Goal: Task Accomplishment & Management: Use online tool/utility

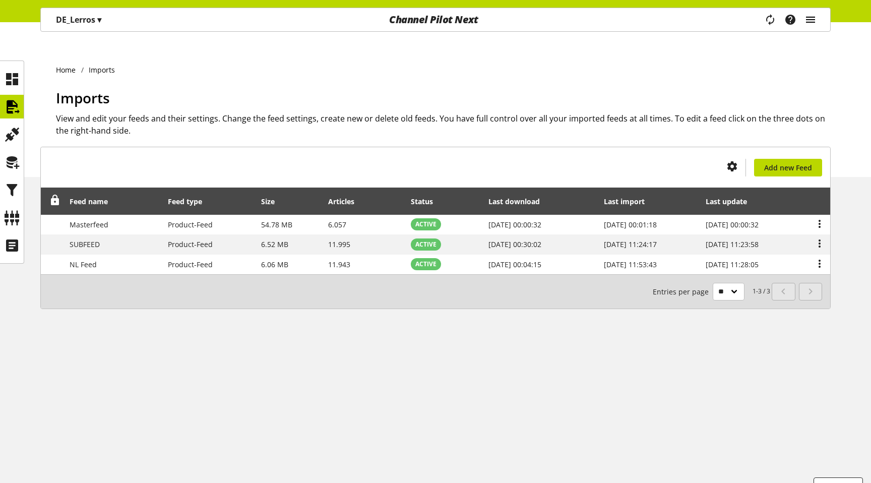
click at [813, 16] on icon "main navigation" at bounding box center [810, 20] width 12 height 18
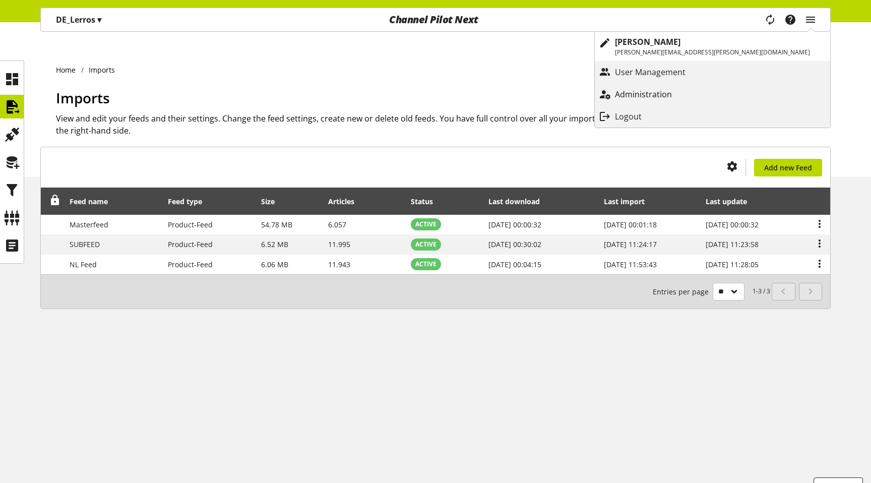
click at [692, 90] on p "Administration" at bounding box center [653, 94] width 77 height 12
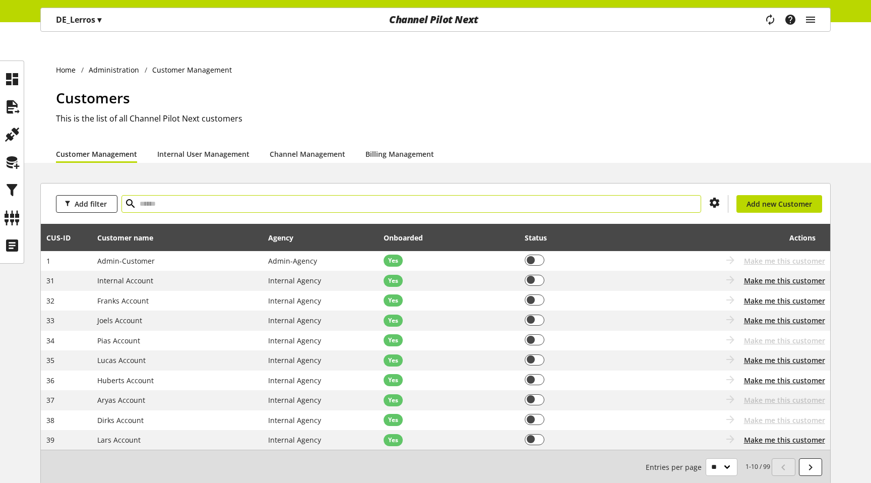
click at [180, 195] on input "text" at bounding box center [410, 204] width 579 height 18
type input "****"
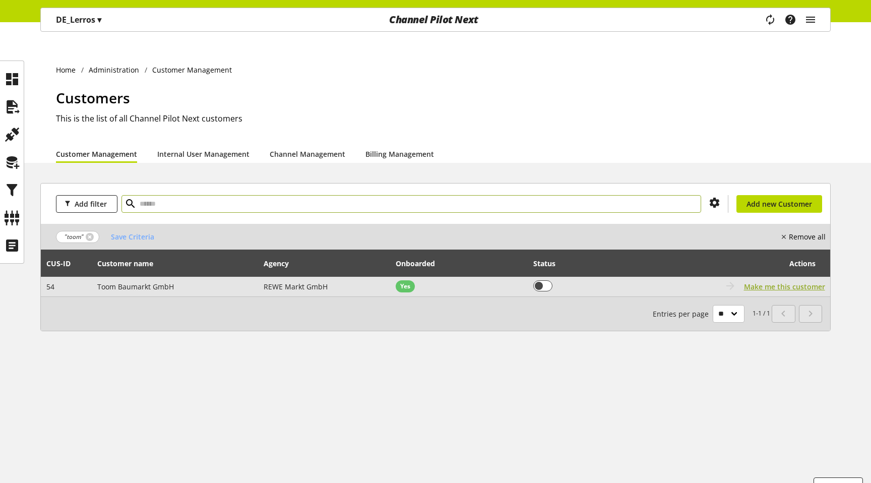
click at [764, 281] on span "Make me this customer" at bounding box center [784, 286] width 81 height 11
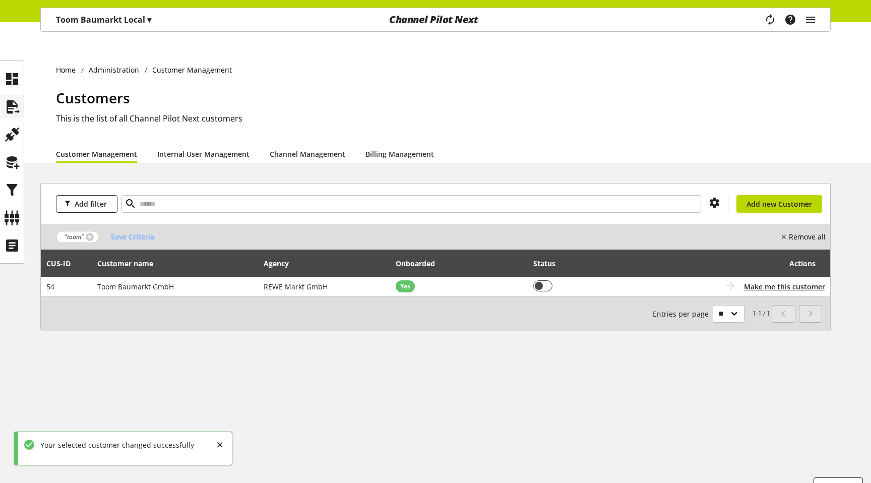
click at [12, 103] on icon at bounding box center [12, 107] width 16 height 20
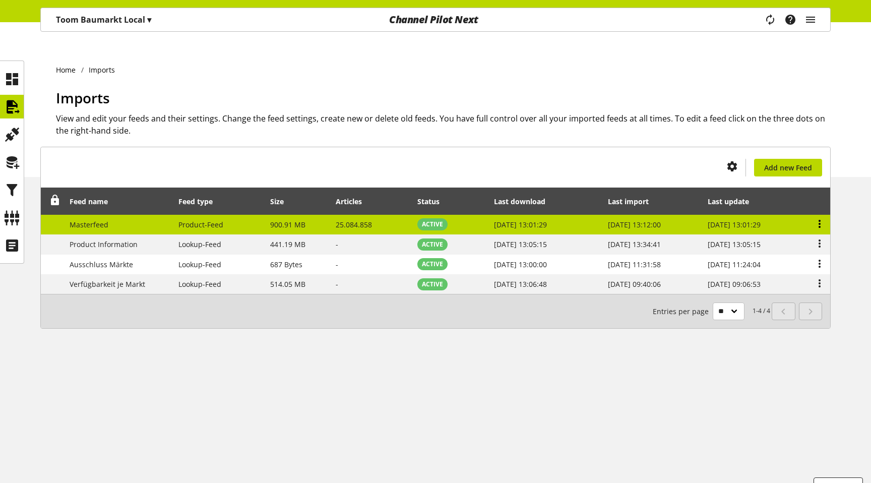
click at [819, 215] on icon at bounding box center [819, 224] width 12 height 18
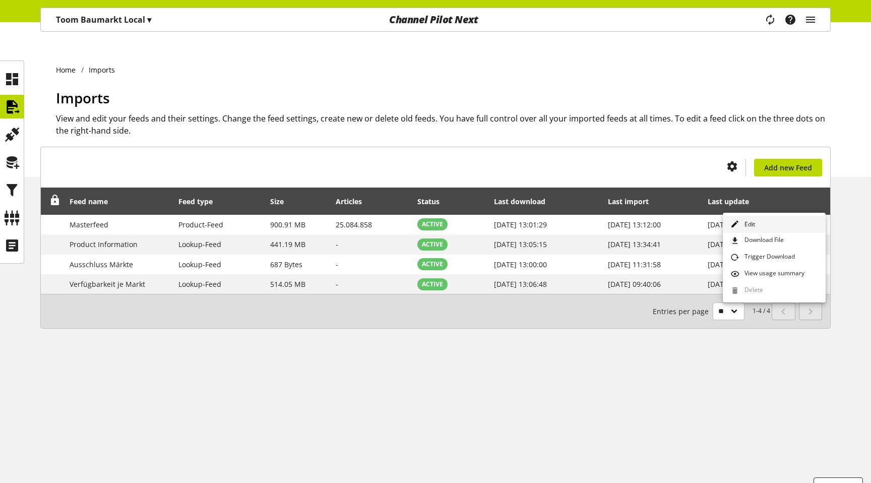
click at [766, 223] on link "Edit" at bounding box center [774, 224] width 103 height 17
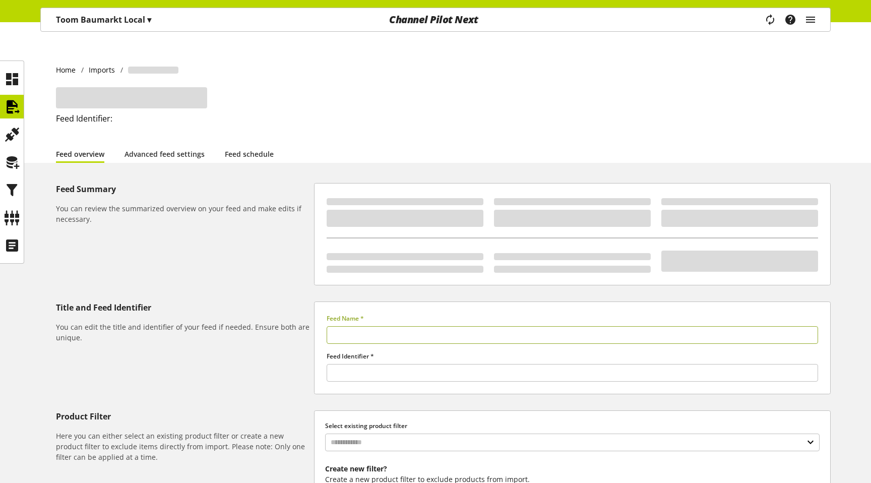
type input "**********"
type input "******"
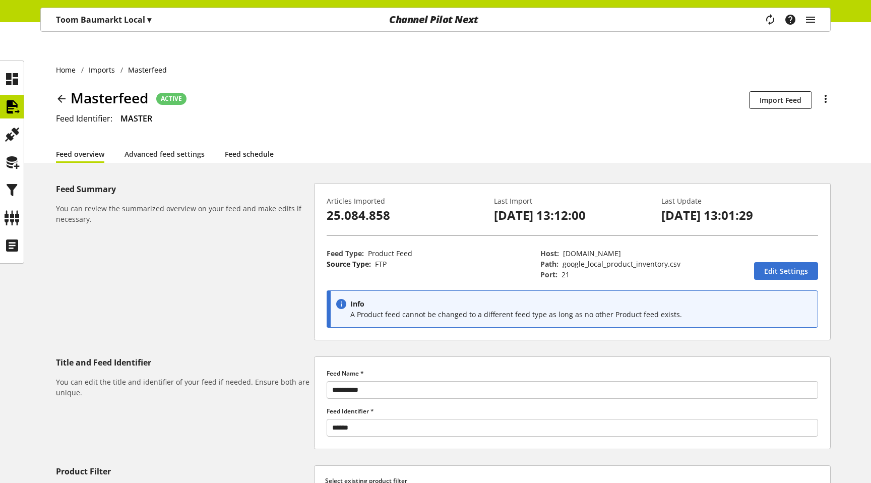
click at [251, 149] on link "Feed schedule" at bounding box center [249, 154] width 49 height 11
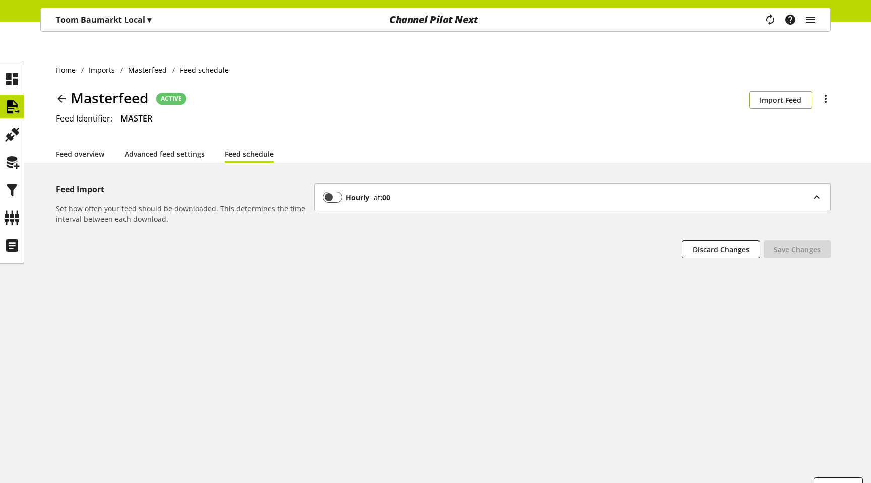
click at [781, 91] on button "Import Feed" at bounding box center [780, 100] width 63 height 18
click at [14, 102] on icon at bounding box center [12, 107] width 16 height 20
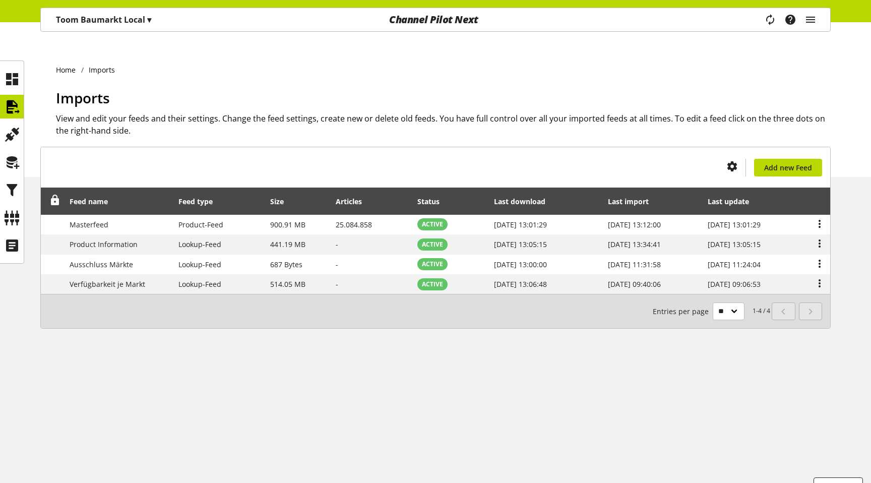
click at [771, 19] on icon "main navigation" at bounding box center [770, 20] width 22 height 20
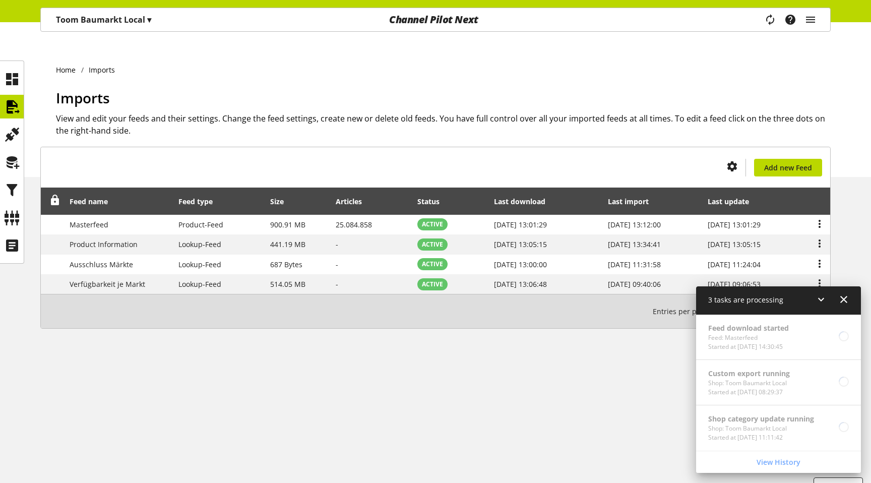
click at [844, 299] on icon at bounding box center [843, 299] width 12 height 18
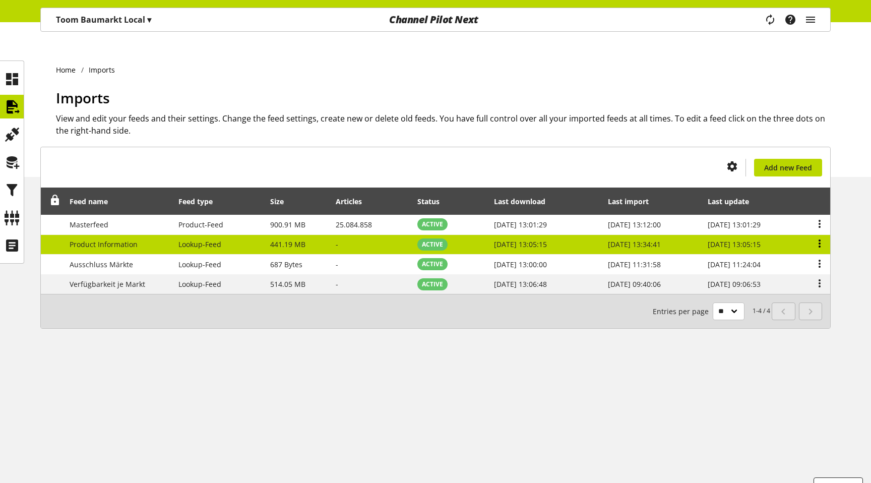
click at [818, 234] on icon at bounding box center [819, 243] width 12 height 18
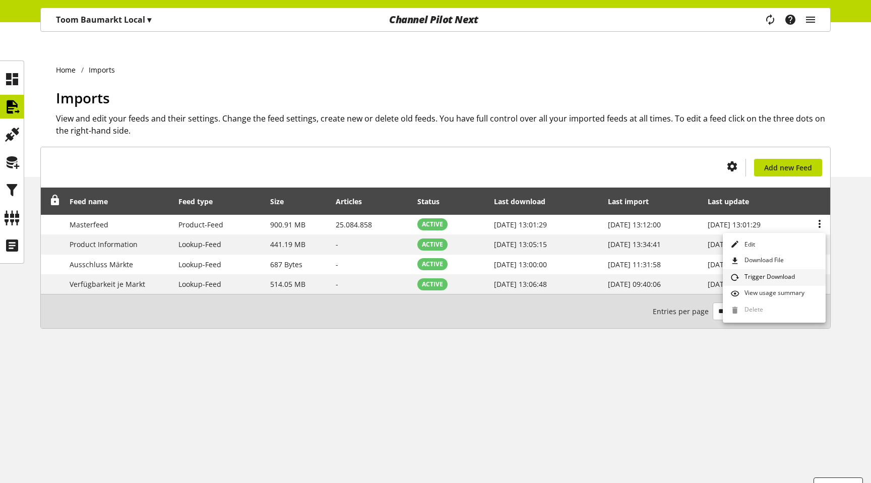
click at [801, 276] on link "Trigger Download" at bounding box center [774, 277] width 103 height 17
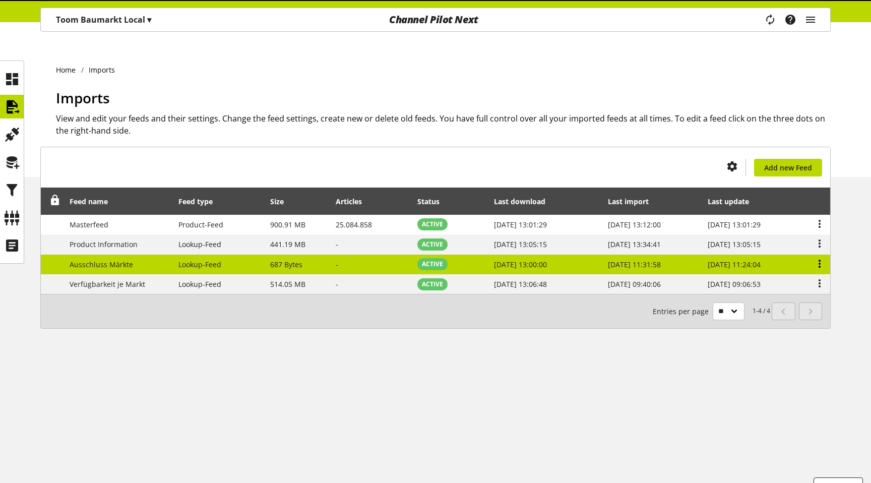
click at [815, 254] on icon at bounding box center [819, 263] width 12 height 18
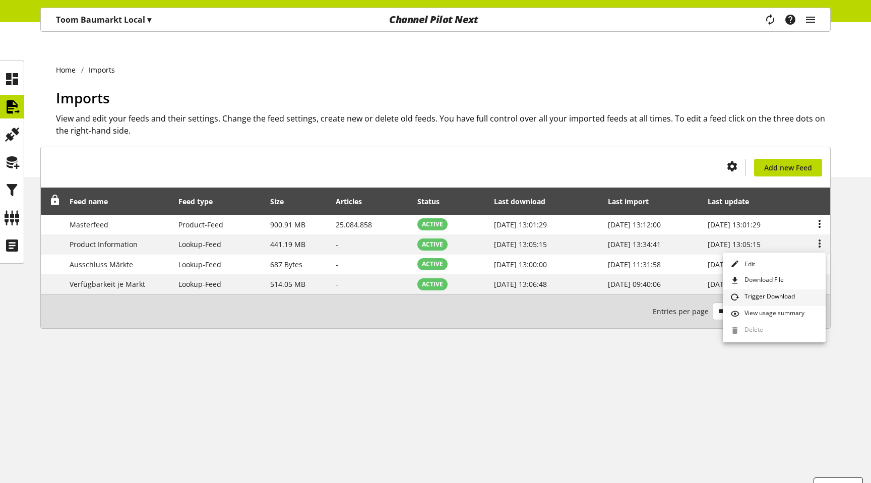
click at [776, 300] on span "Trigger Download" at bounding box center [767, 297] width 54 height 11
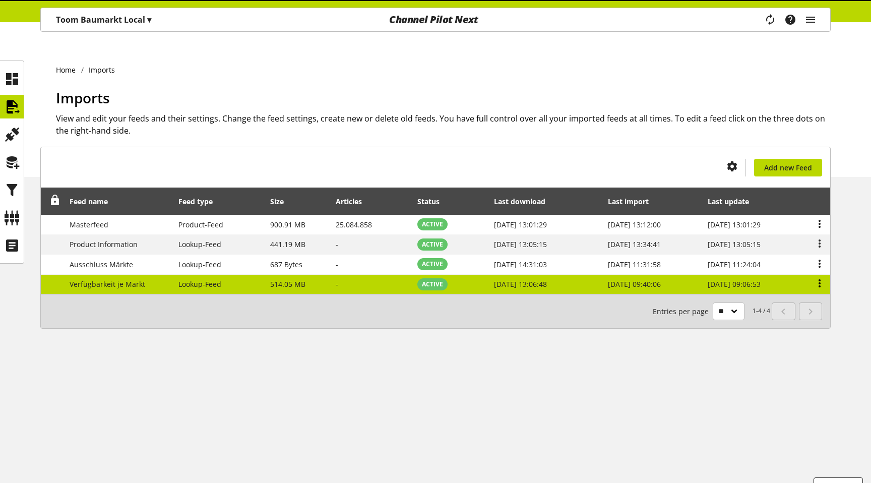
click at [817, 274] on icon at bounding box center [819, 283] width 12 height 18
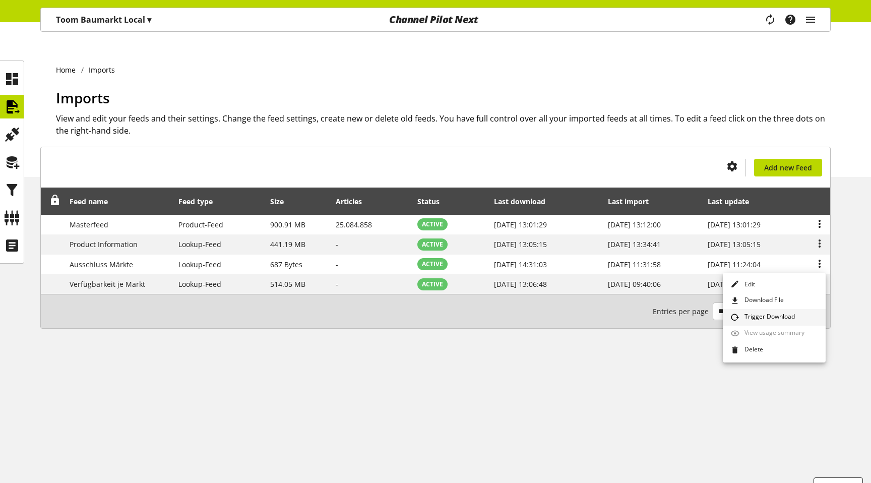
click at [780, 317] on span "Trigger Download" at bounding box center [767, 317] width 54 height 11
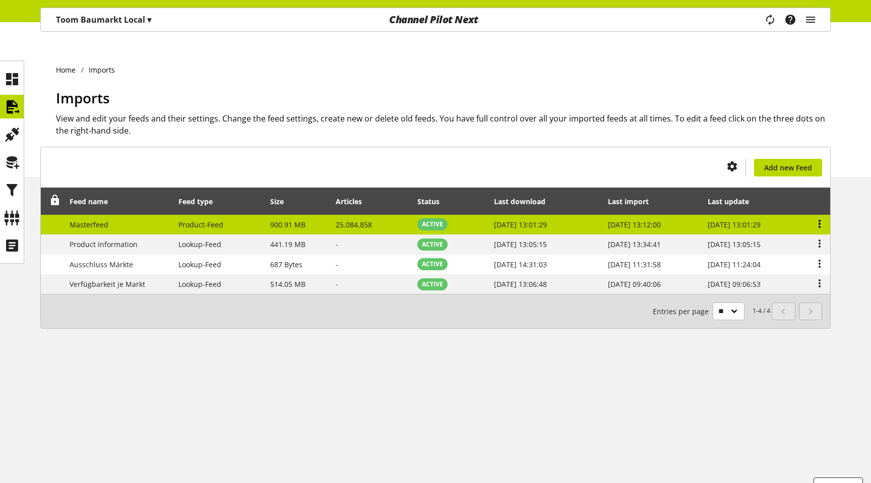
click at [819, 215] on icon at bounding box center [819, 224] width 12 height 18
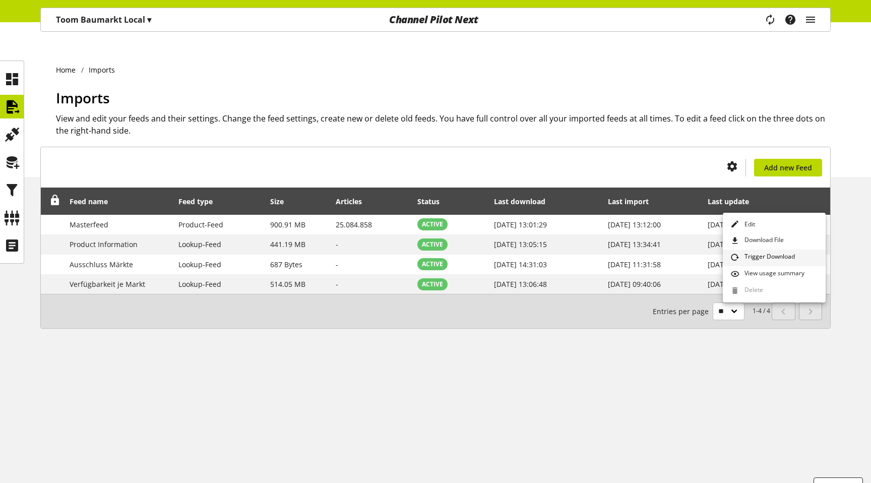
click at [783, 264] on link "Trigger Download" at bounding box center [774, 257] width 103 height 17
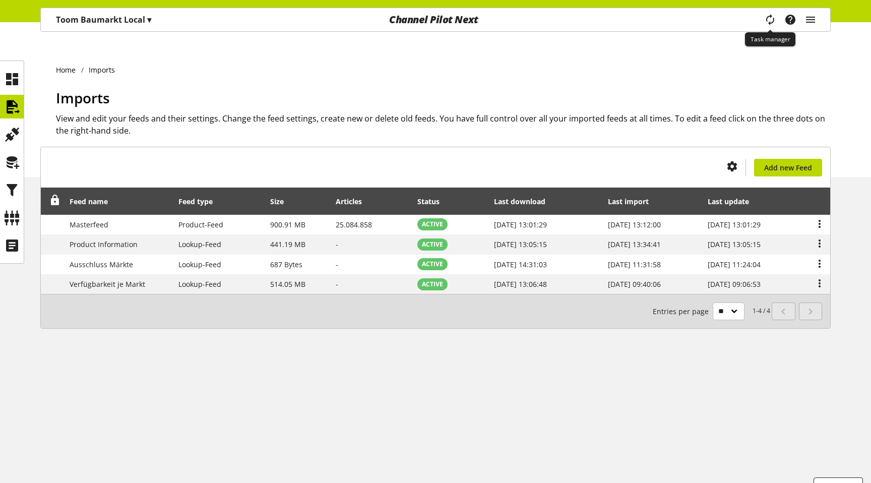
click at [764, 24] on icon "main navigation" at bounding box center [770, 20] width 12 height 18
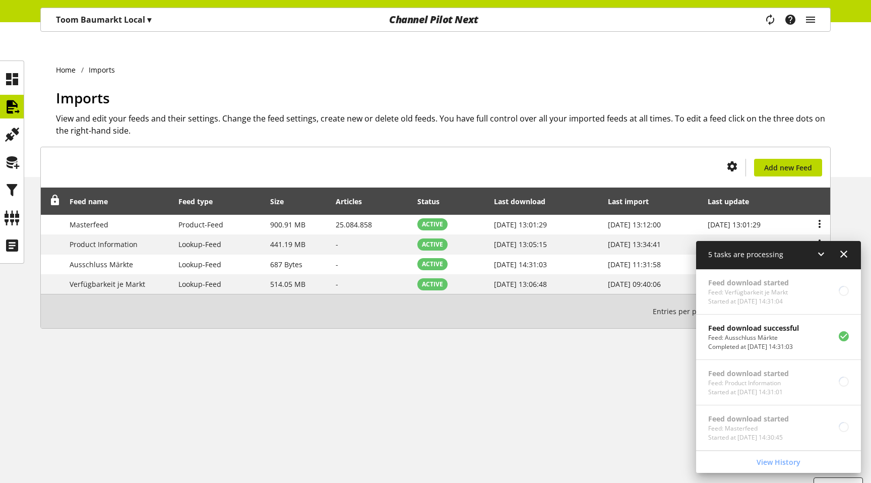
click at [843, 253] on icon at bounding box center [843, 254] width 12 height 18
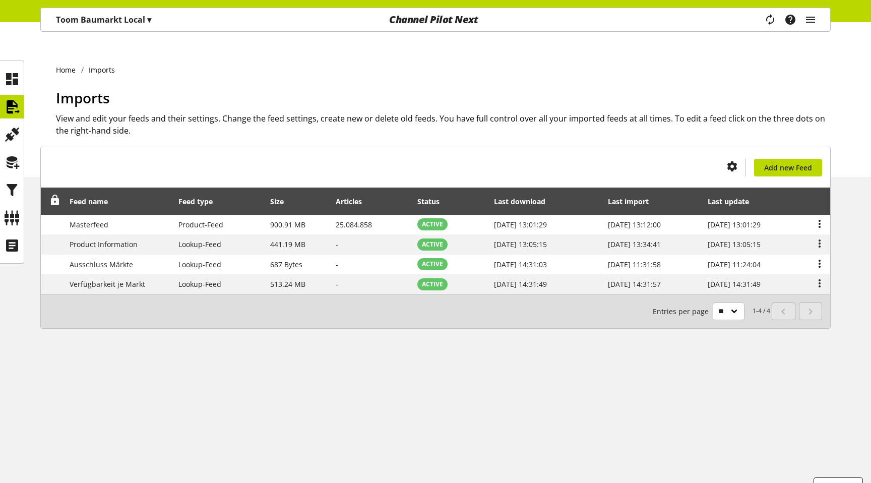
click at [130, 23] on p "Toom Baumarkt Local ▾" at bounding box center [103, 20] width 95 height 12
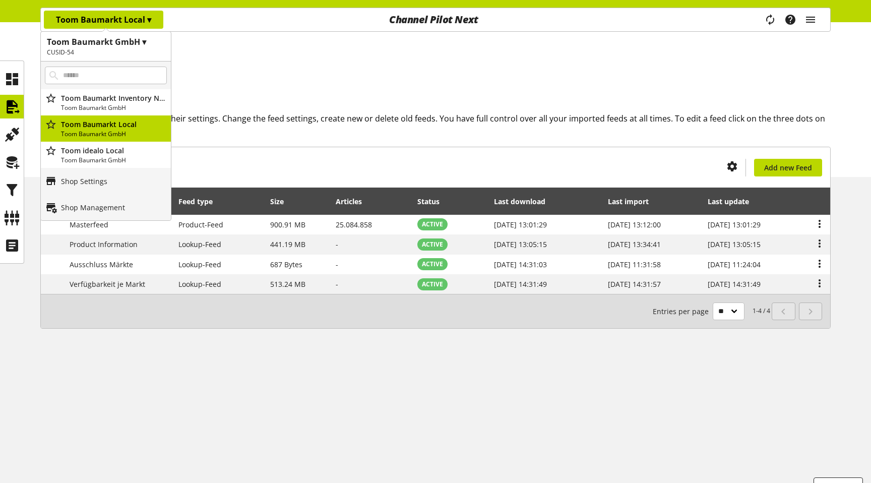
click at [130, 23] on p "Toom Baumarkt Local ▾" at bounding box center [103, 20] width 95 height 12
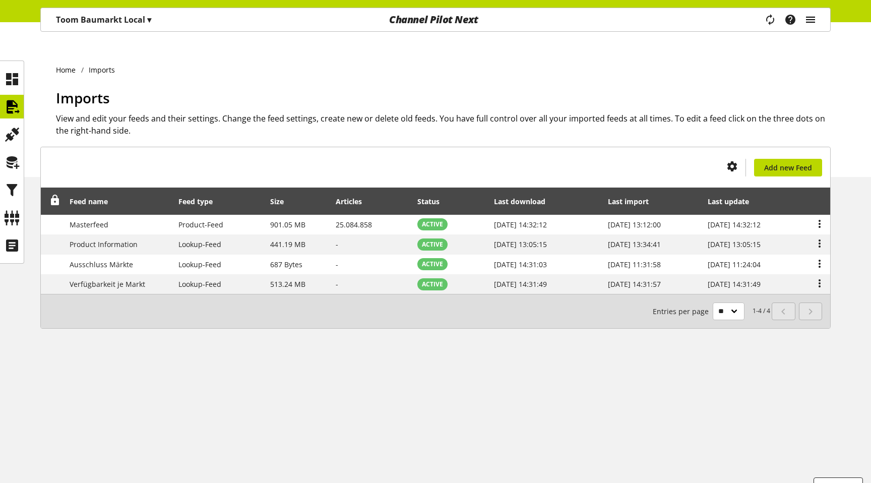
click at [808, 13] on icon "main navigation" at bounding box center [810, 20] width 12 height 18
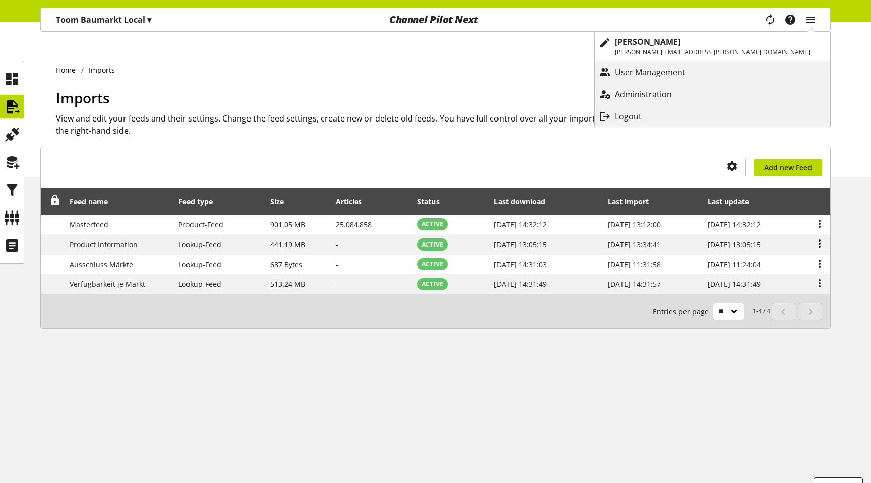
click at [692, 95] on p "Administration" at bounding box center [653, 94] width 77 height 12
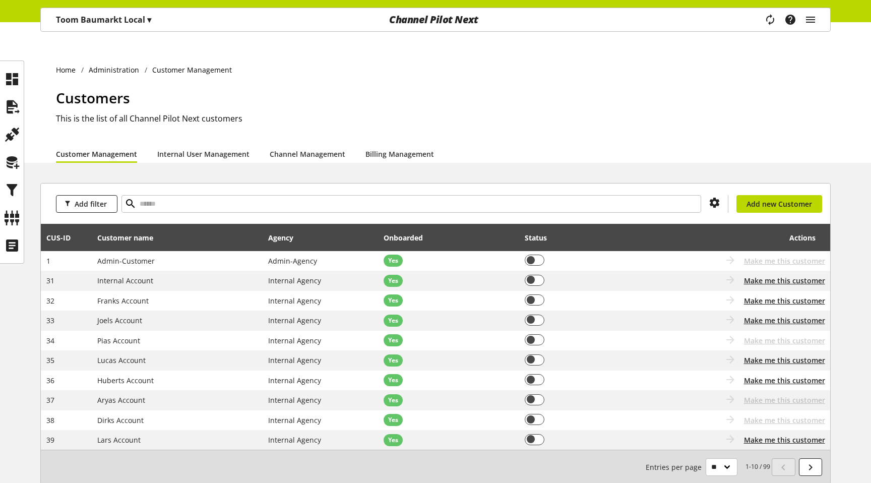
click at [782, 16] on div "Task manager Help center [PERSON_NAME] [PERSON_NAME][EMAIL_ADDRESS][PERSON_NAME…" at bounding box center [794, 19] width 71 height 23
click at [769, 18] on icon "main navigation" at bounding box center [769, 20] width 21 height 22
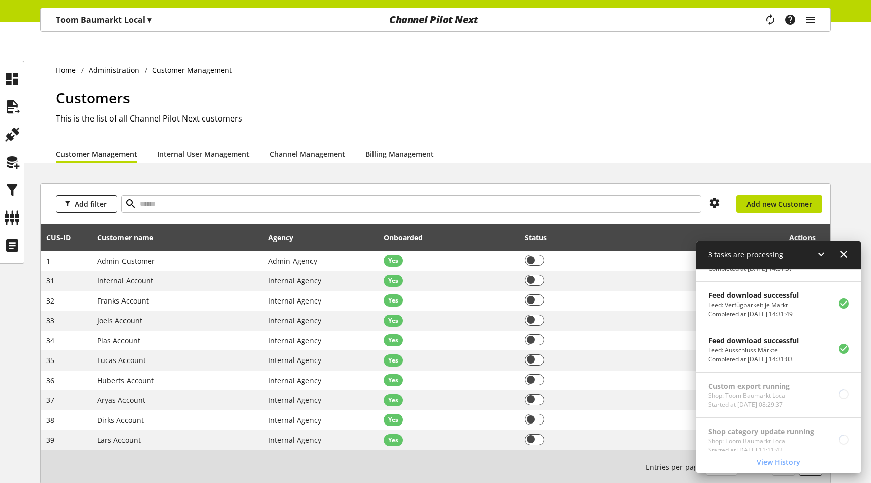
scroll to position [272, 0]
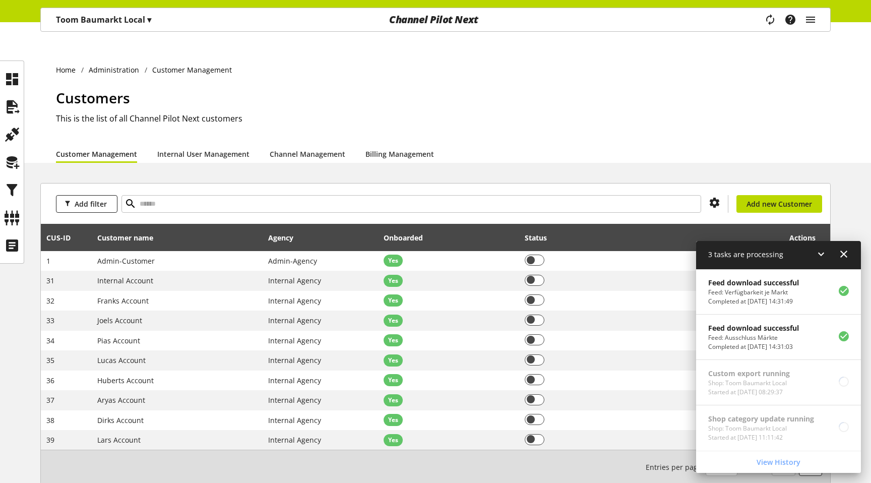
click at [841, 253] on icon at bounding box center [843, 254] width 12 height 18
